Goal: Task Accomplishment & Management: Manage account settings

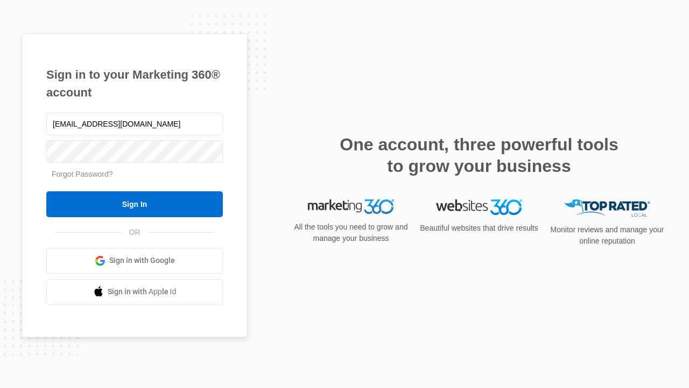
type input "dankie614@gmail.com"
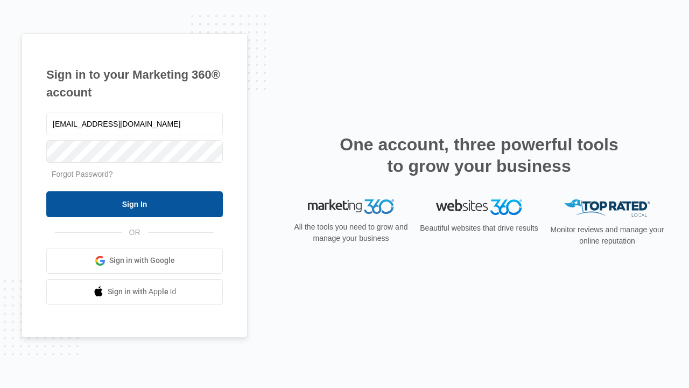
click at [135, 204] on input "Sign In" at bounding box center [134, 204] width 177 height 26
